Goal: Task Accomplishment & Management: Manage account settings

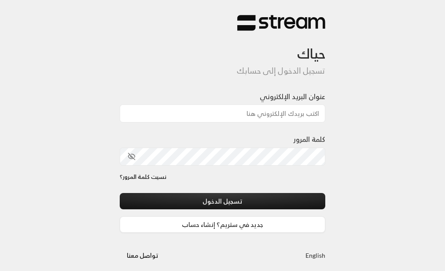
drag, startPoint x: 41, startPoint y: 1, endPoint x: 6, endPoint y: 38, distance: 51.4
click at [6, 38] on div "حياك تسجيل الدخول إلى حسابك عنوان البريد الإلكتروني كلمة المرور نسيت كلمة المرو…" at bounding box center [222, 139] width 445 height 278
drag, startPoint x: 0, startPoint y: 74, endPoint x: 152, endPoint y: 80, distance: 151.6
click at [152, 80] on form "حياك تسجيل الدخول إلى حسابك عنوان البريد الإلكتروني كلمة المرور نسيت كلمة المرو…" at bounding box center [223, 131] width 206 height 201
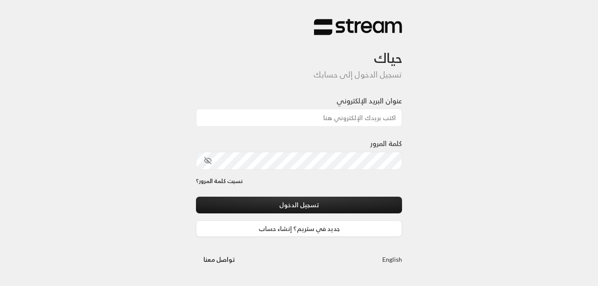
drag, startPoint x: 515, startPoint y: 144, endPoint x: 514, endPoint y: 128, distance: 15.4
click at [515, 142] on div "حياك تسجيل الدخول إلى حسابك عنوان البريد الإلكتروني كلمة المرور نسيت كلمة المرو…" at bounding box center [299, 143] width 598 height 286
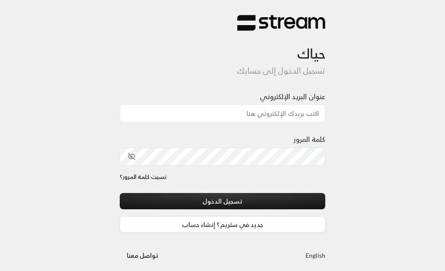
click at [433, 21] on div "حياك تسجيل الدخول إلى حسابك عنوان البريد الإلكتروني كلمة المرور نسيت كلمة المرو…" at bounding box center [222, 139] width 445 height 278
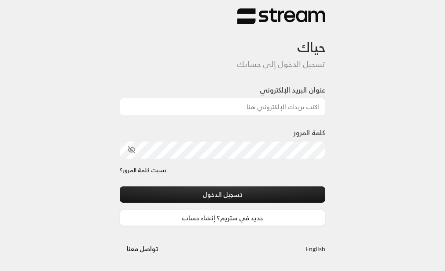
scroll to position [7, 0]
